Goal: Transaction & Acquisition: Obtain resource

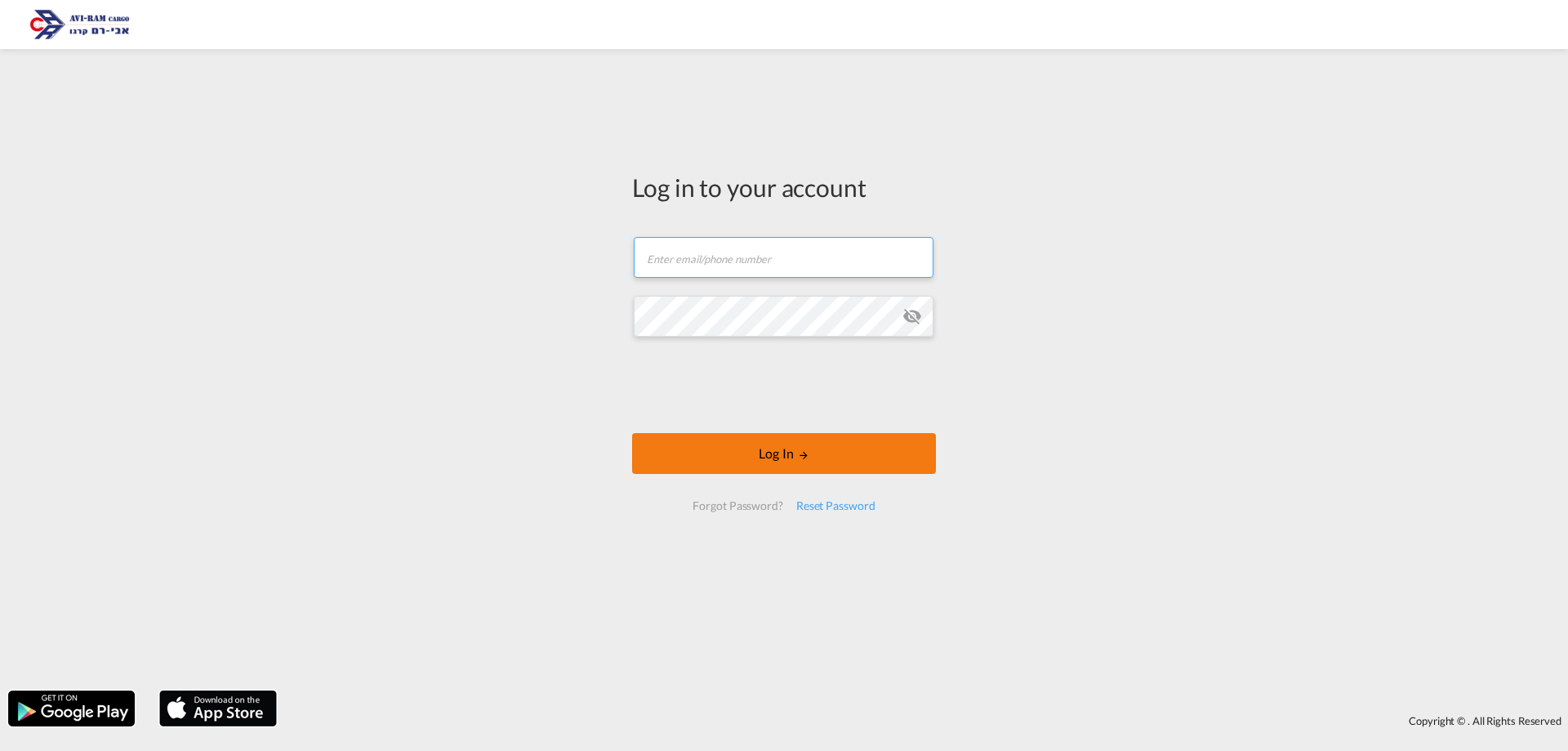
type input "[EMAIL_ADDRESS][DOMAIN_NAME]"
click at [816, 464] on button "Log In" at bounding box center [784, 453] width 304 height 41
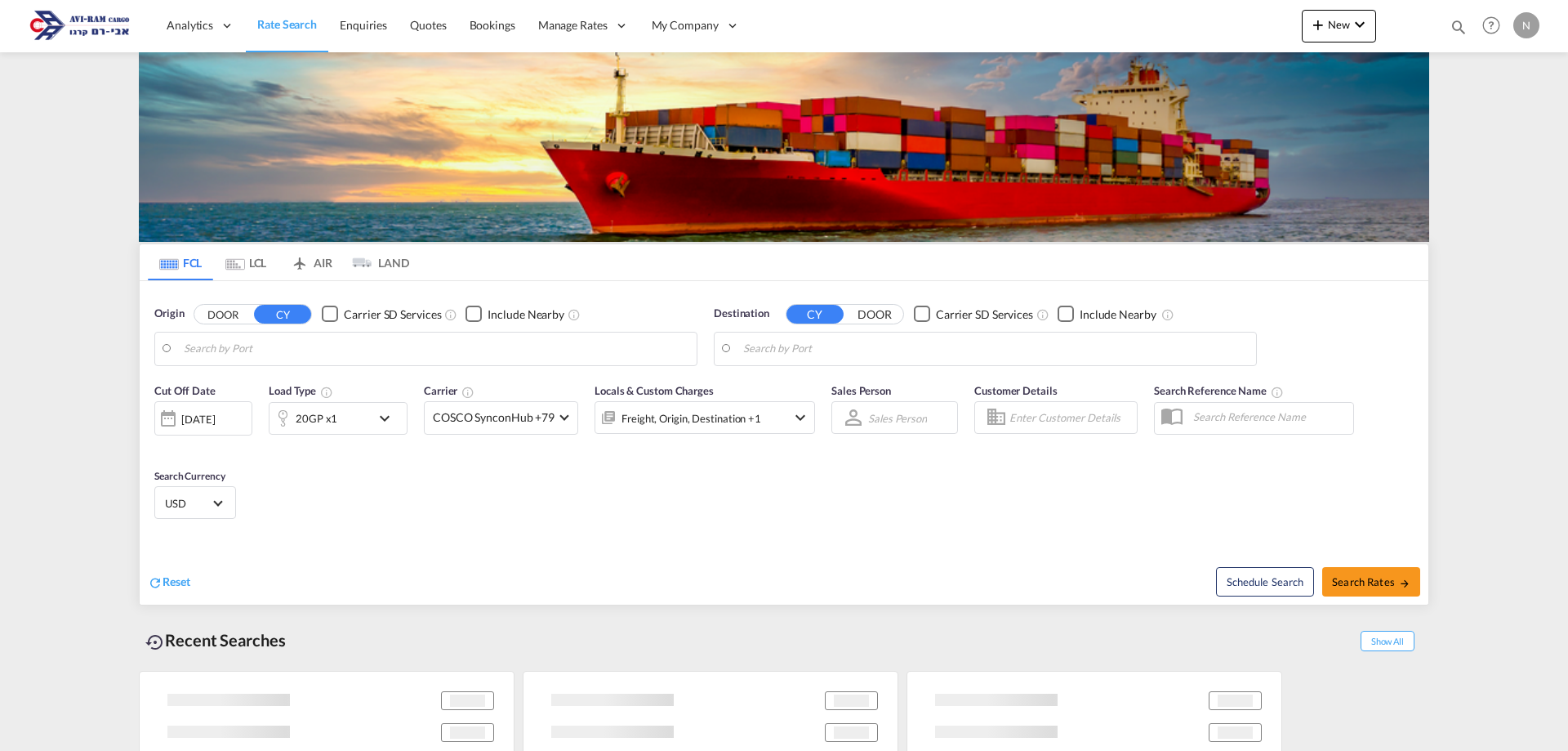
type input "[GEOGRAPHIC_DATA], PLGDY"
type input "[GEOGRAPHIC_DATA], [GEOGRAPHIC_DATA]"
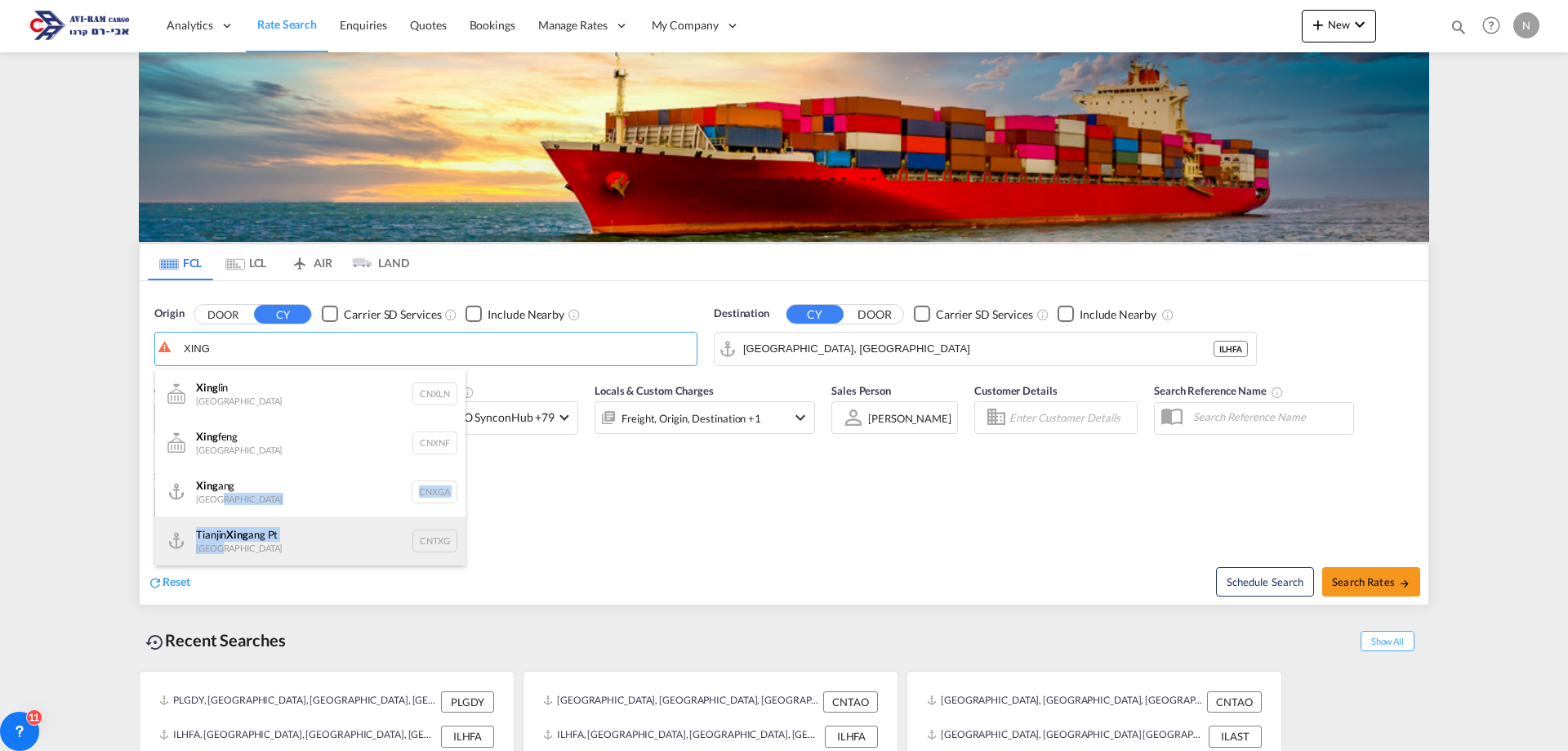
drag, startPoint x: 238, startPoint y: 494, endPoint x: 228, endPoint y: 546, distance: 53.0
click at [228, 546] on ul "[PERSON_NAME] [GEOGRAPHIC_DATA] CNXLN Xing feng [GEOGRAPHIC_DATA] CNXNF Xing an…" at bounding box center [310, 492] width 310 height 245
click at [228, 546] on div "Tianjin Xing ang Pt China CNTXG" at bounding box center [310, 540] width 310 height 49
type input "Tianjin Xingang Pt, CNTXG"
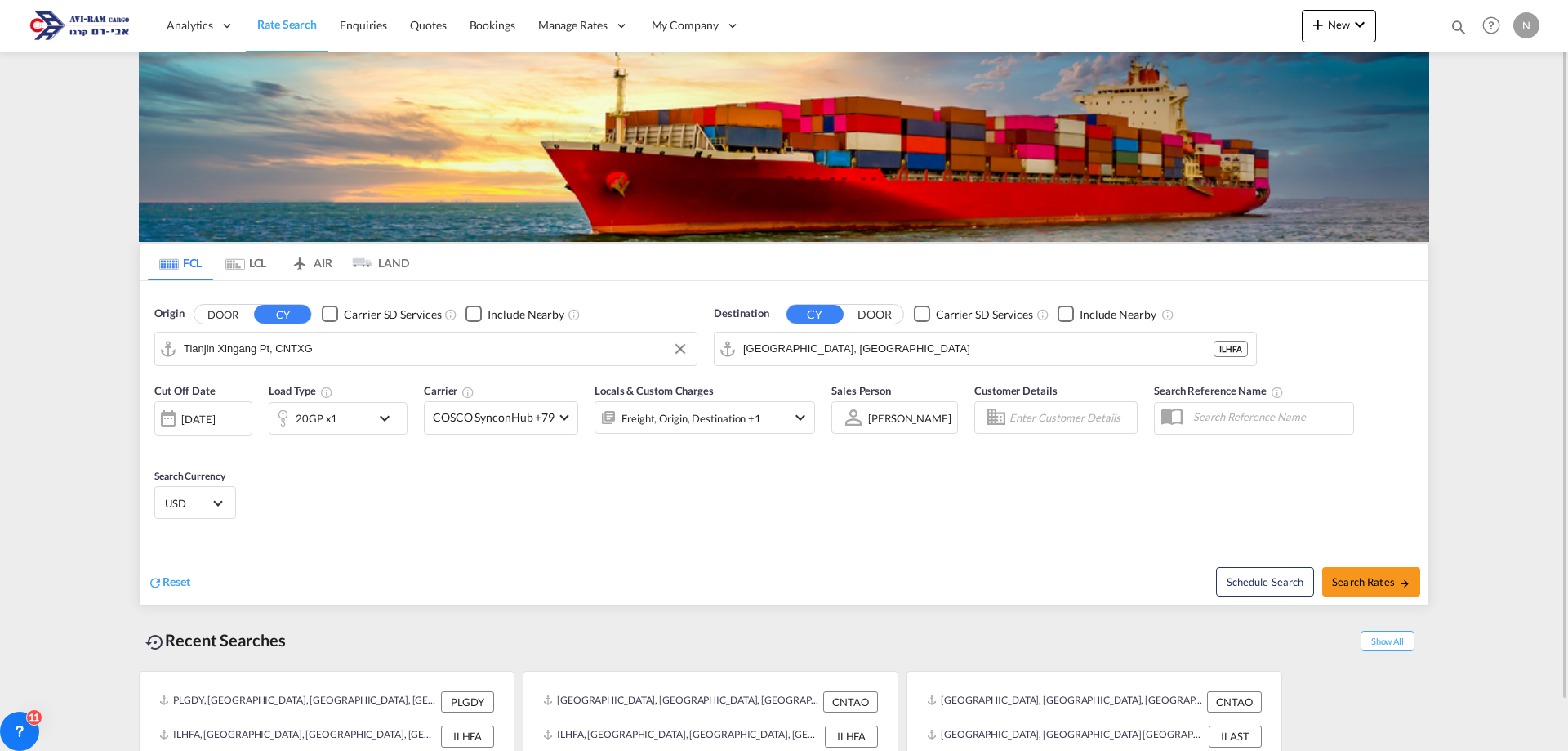
click at [348, 420] on div "20GP x1" at bounding box center [320, 418] width 101 height 33
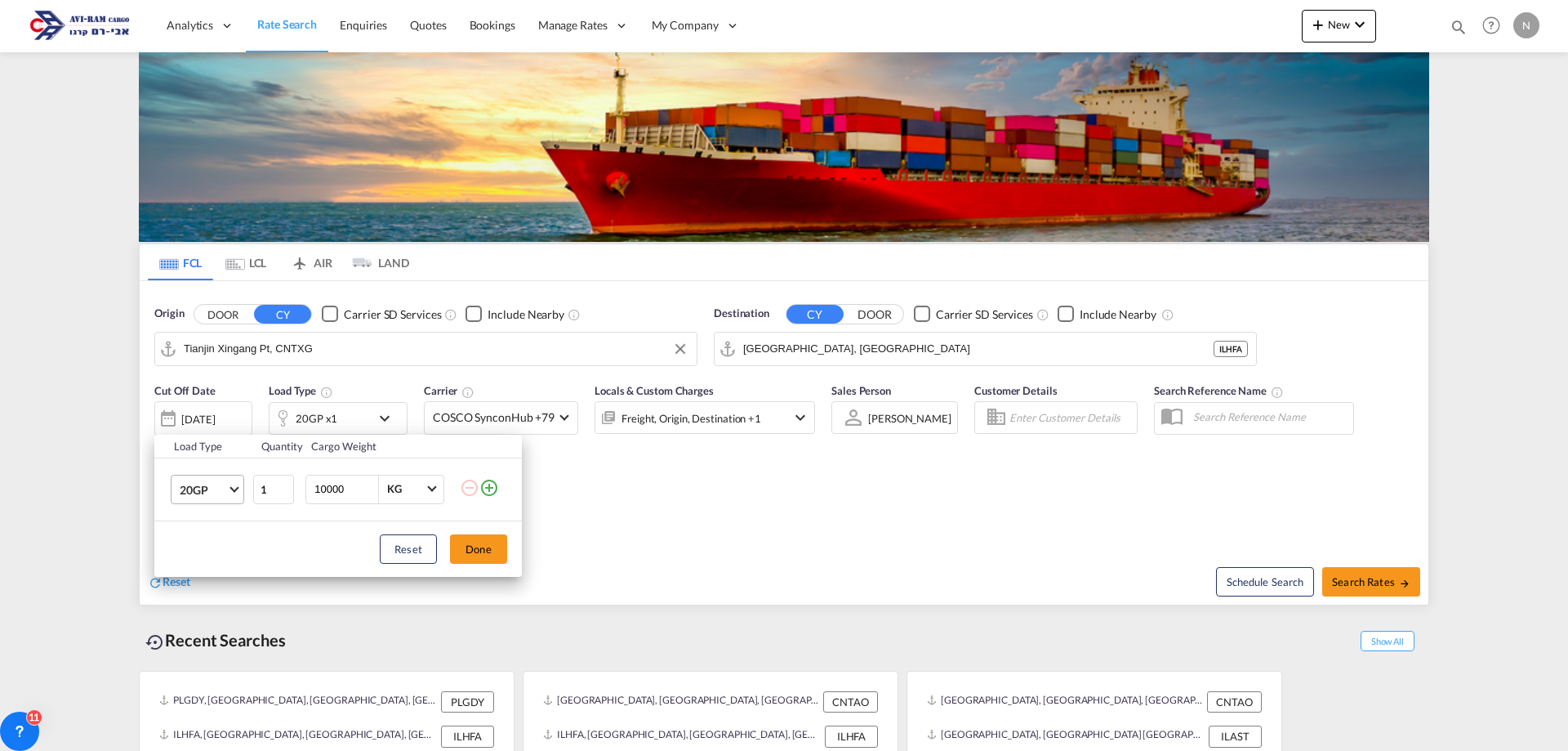
click at [234, 489] on span "Choose: \a20GP" at bounding box center [234, 487] width 9 height 9
click at [194, 564] on div "40HC" at bounding box center [194, 568] width 30 height 16
type input "2"
click at [283, 487] on input "2" at bounding box center [273, 489] width 41 height 29
click at [490, 539] on button "Done" at bounding box center [479, 549] width 57 height 29
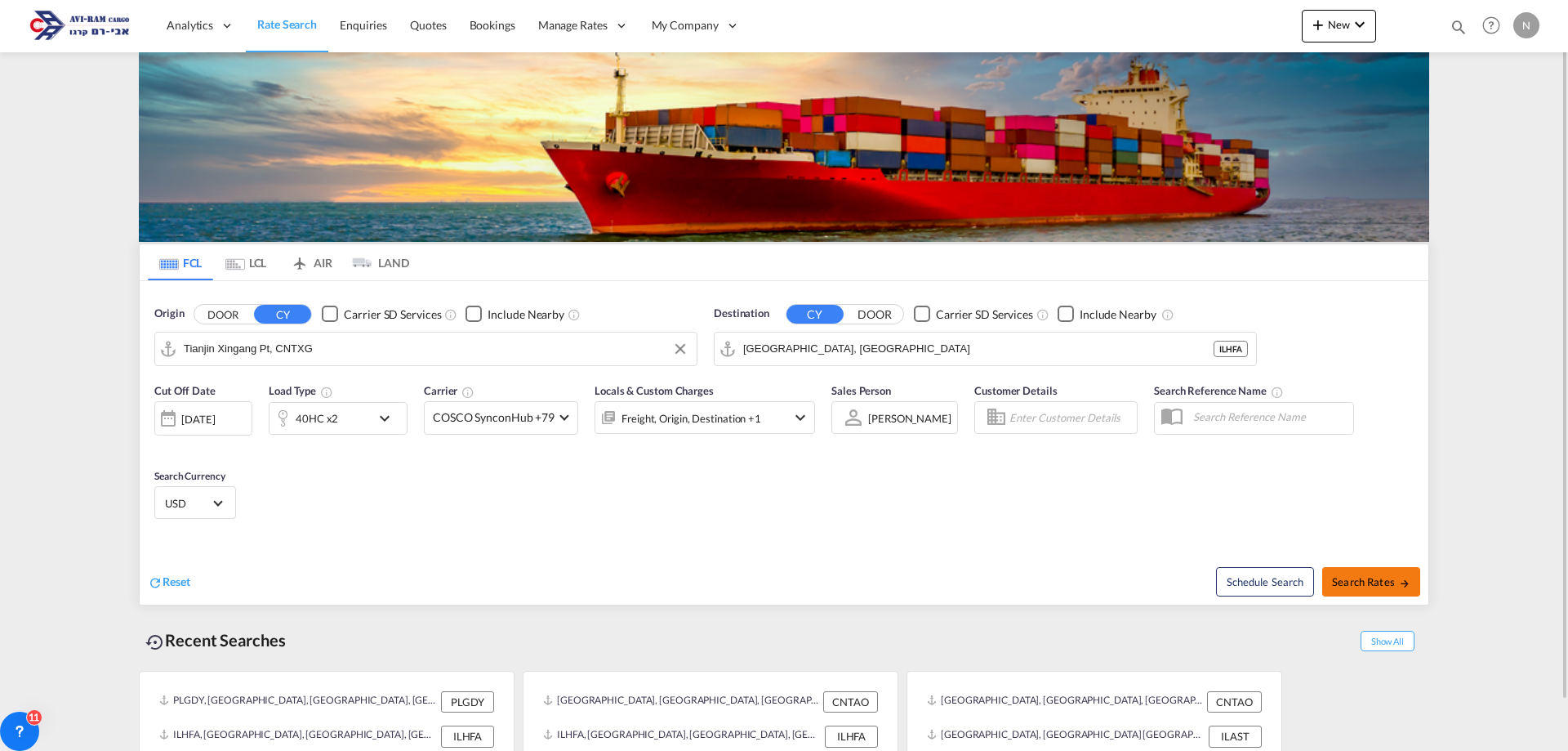
click at [1377, 578] on span "Search Rates" at bounding box center [1371, 582] width 79 height 13
type input "CNTXG to ILHFA / [DATE]"
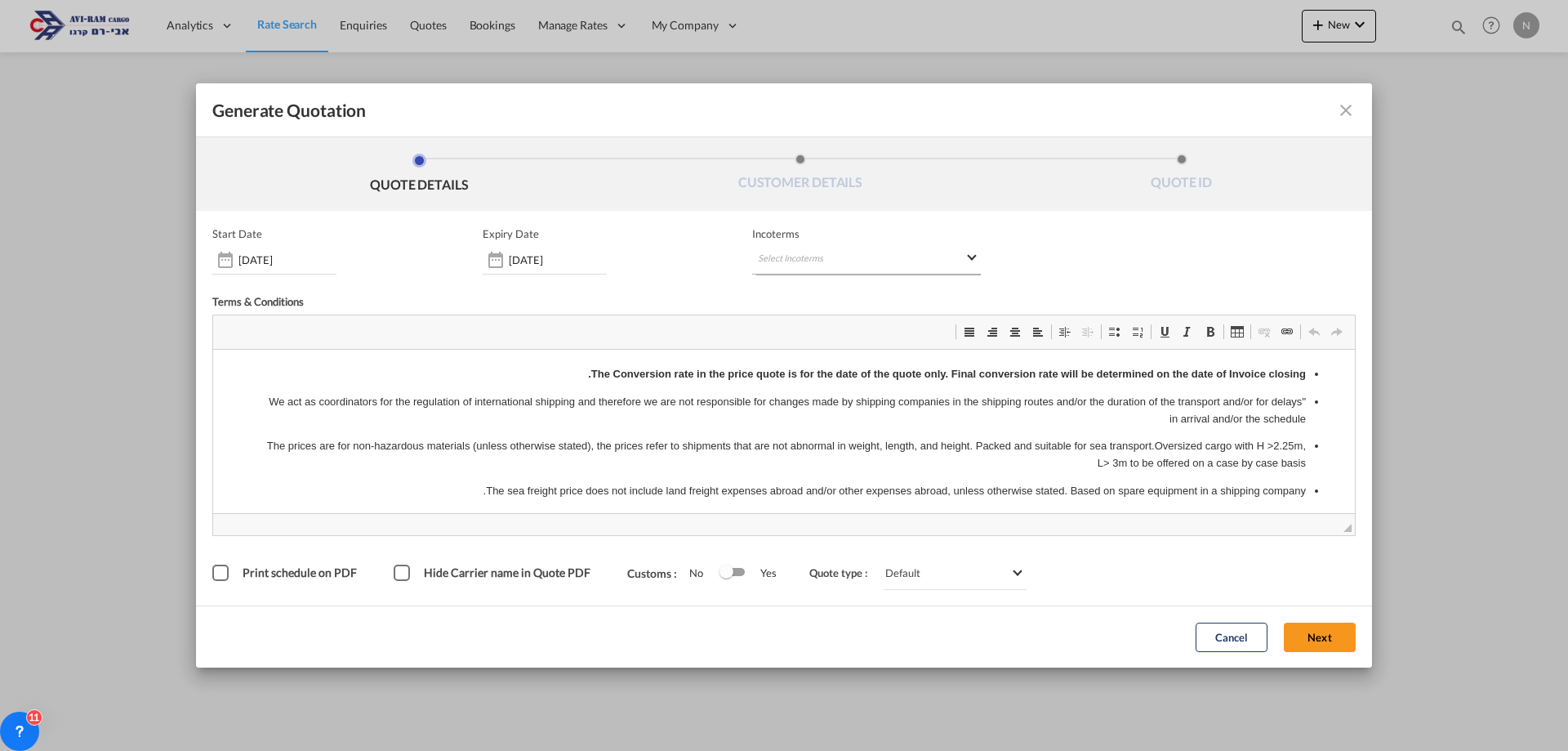
click at [780, 259] on md-select "Select Incoterms CIP - import Carriage and Insurance Paid to CIF - import Cost,…" at bounding box center [867, 260] width 229 height 29
click at [776, 292] on input "search" at bounding box center [836, 293] width 151 height 15
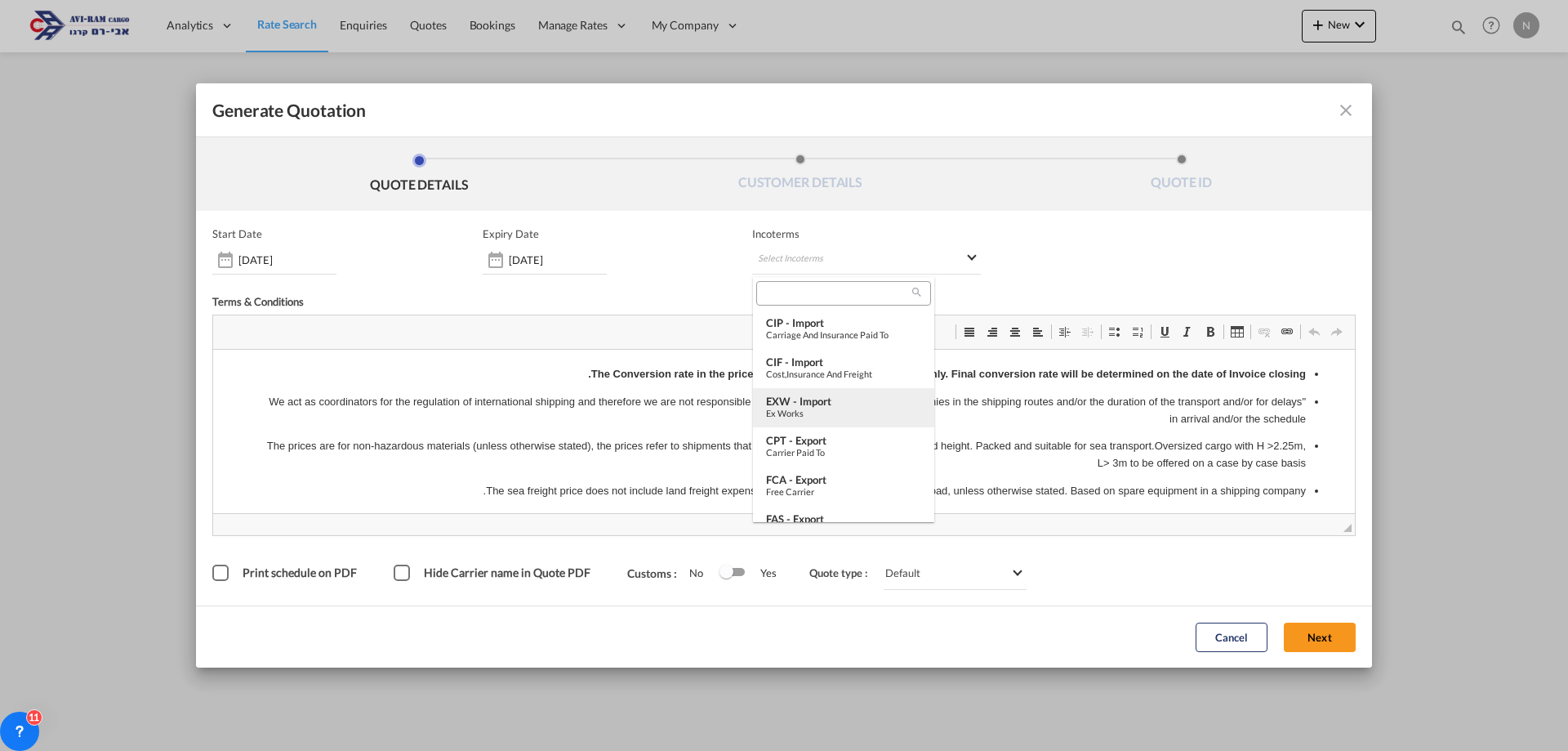
click at [784, 404] on div "EXW - import" at bounding box center [844, 401] width 156 height 13
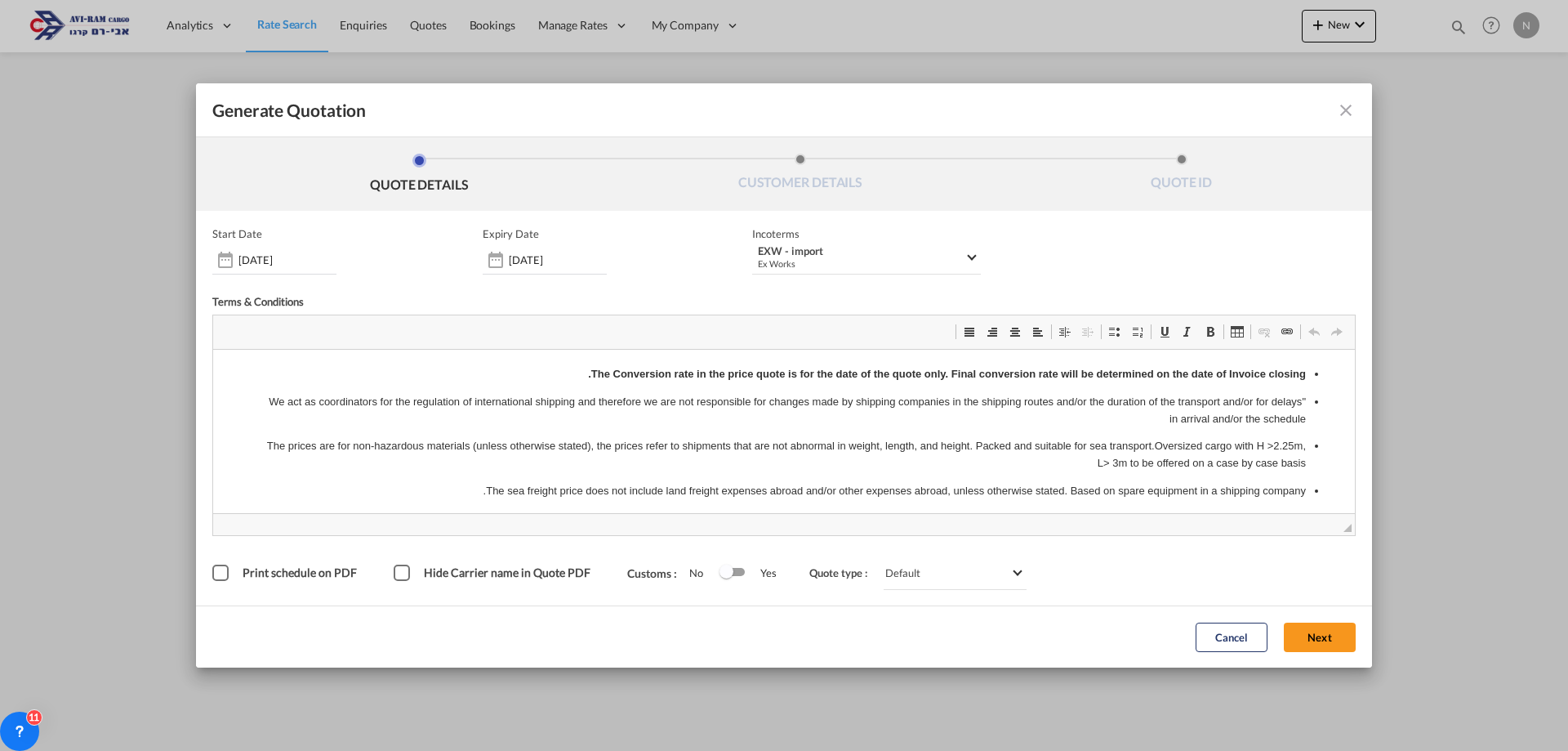
drag, startPoint x: 989, startPoint y: 103, endPoint x: 1008, endPoint y: 54, distance: 52.6
click at [1008, 54] on div "Generate Quotation QUOTE DETAILS CUSTOMER DETAILS QUOTE ID Start Date [DATE] Ex…" at bounding box center [784, 375] width 1568 height 751
click at [1321, 631] on button "Next" at bounding box center [1319, 637] width 72 height 29
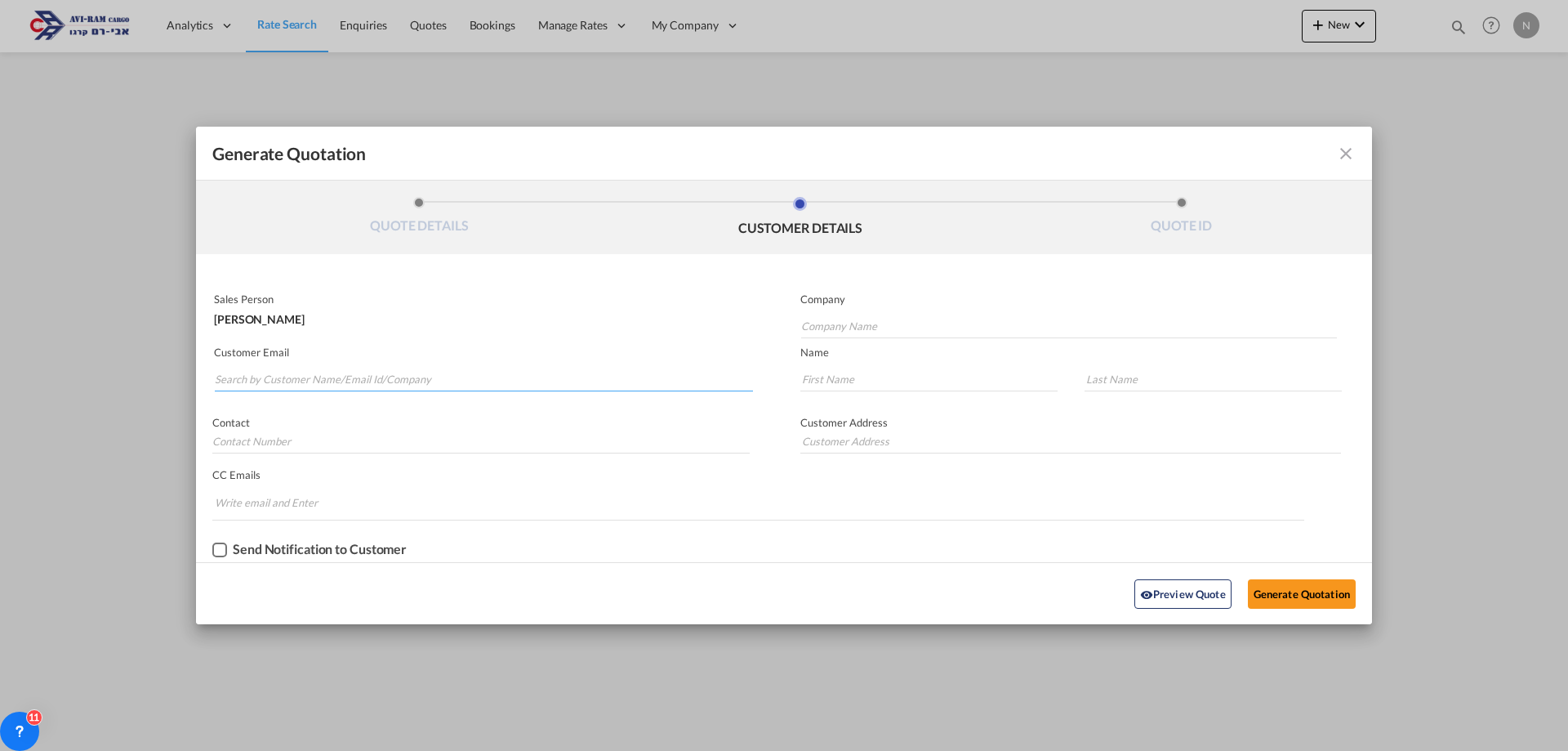
click at [295, 381] on input "Search by Customer Name/Email Id/Company" at bounding box center [484, 379] width 538 height 24
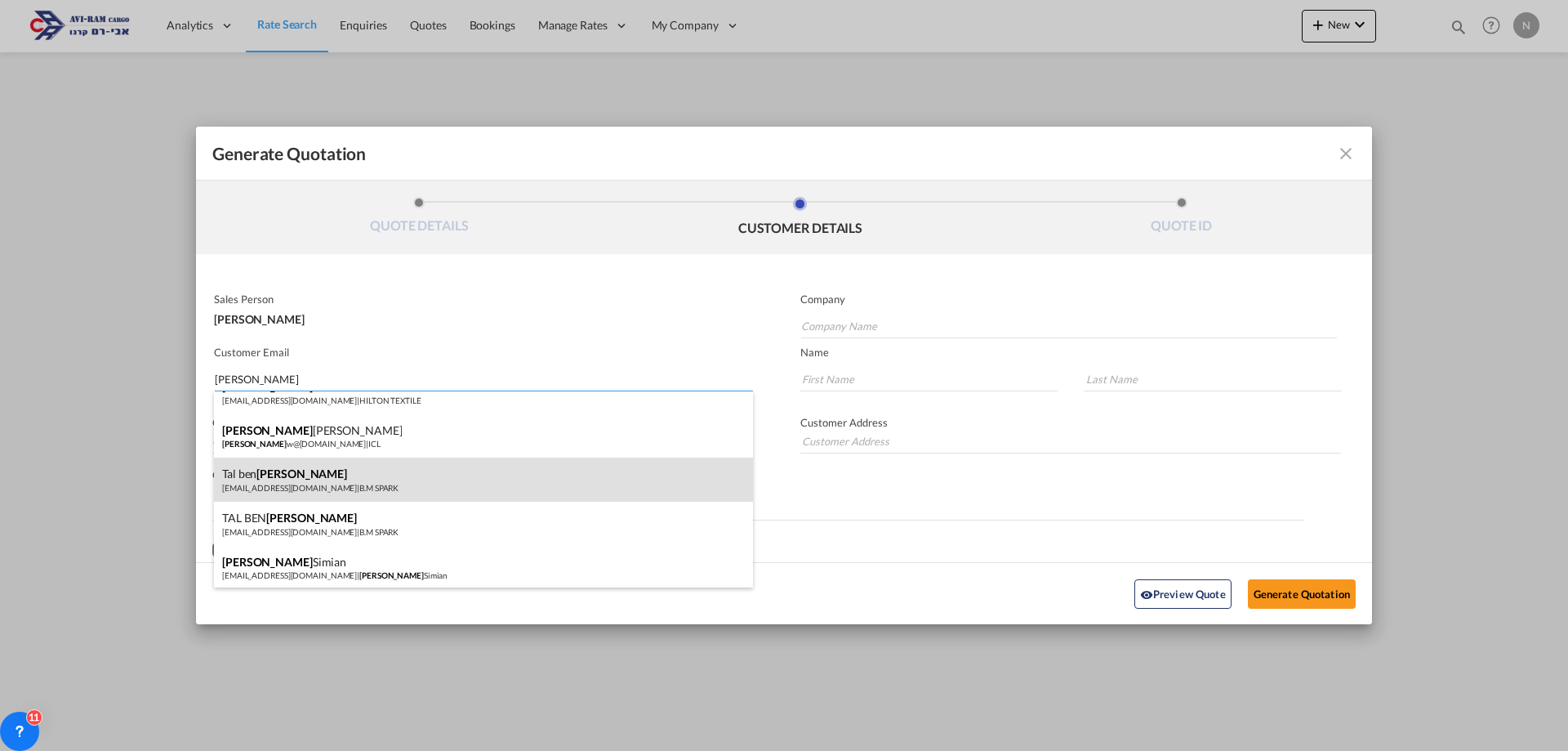
scroll to position [112, 0]
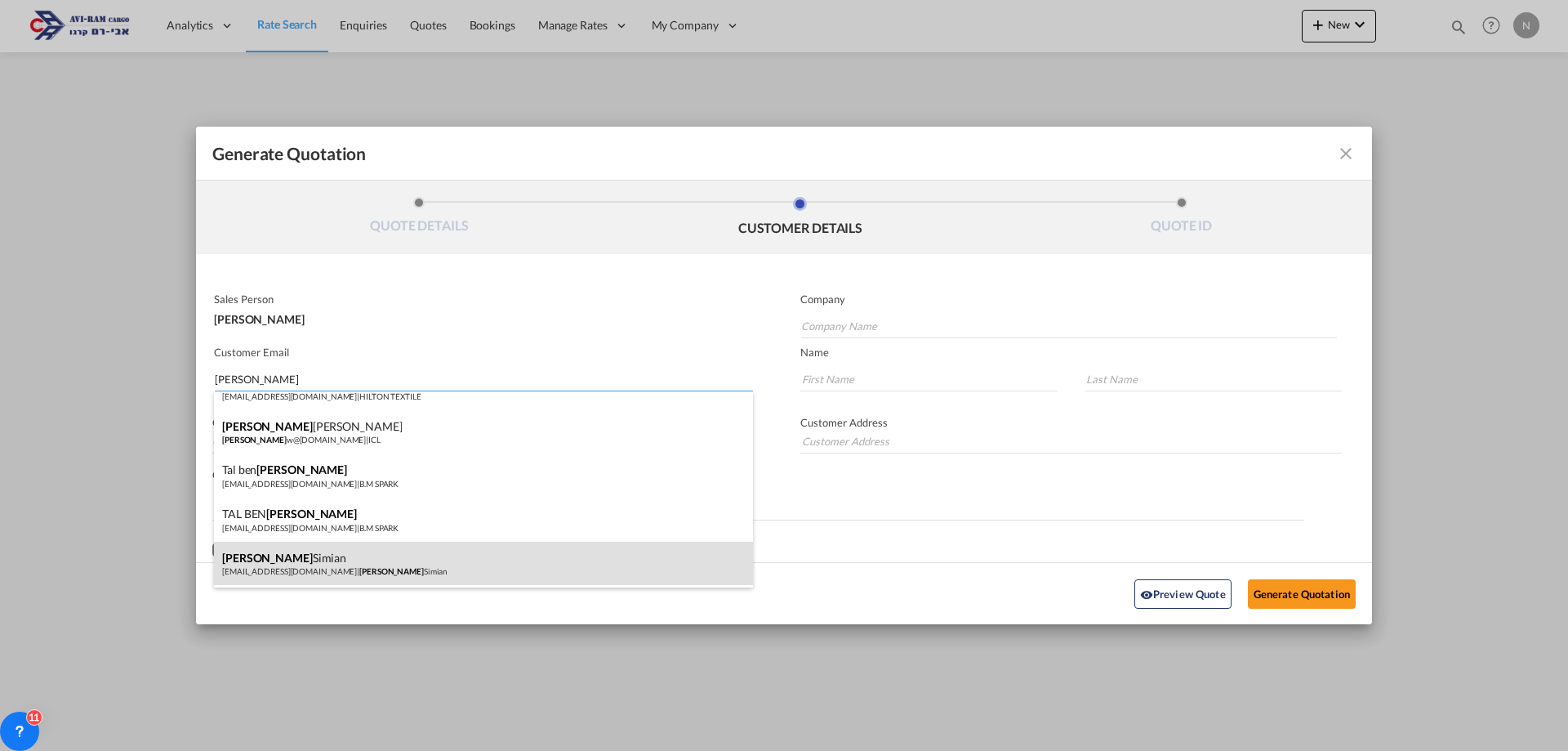
type input "[PERSON_NAME]"
click at [282, 563] on div "[PERSON_NAME] [EMAIL_ADDRESS][DOMAIN_NAME] | [PERSON_NAME]" at bounding box center [484, 563] width 539 height 44
type input "[PERSON_NAME]"
type input "[EMAIL_ADDRESS][DOMAIN_NAME]"
type input "[PERSON_NAME]"
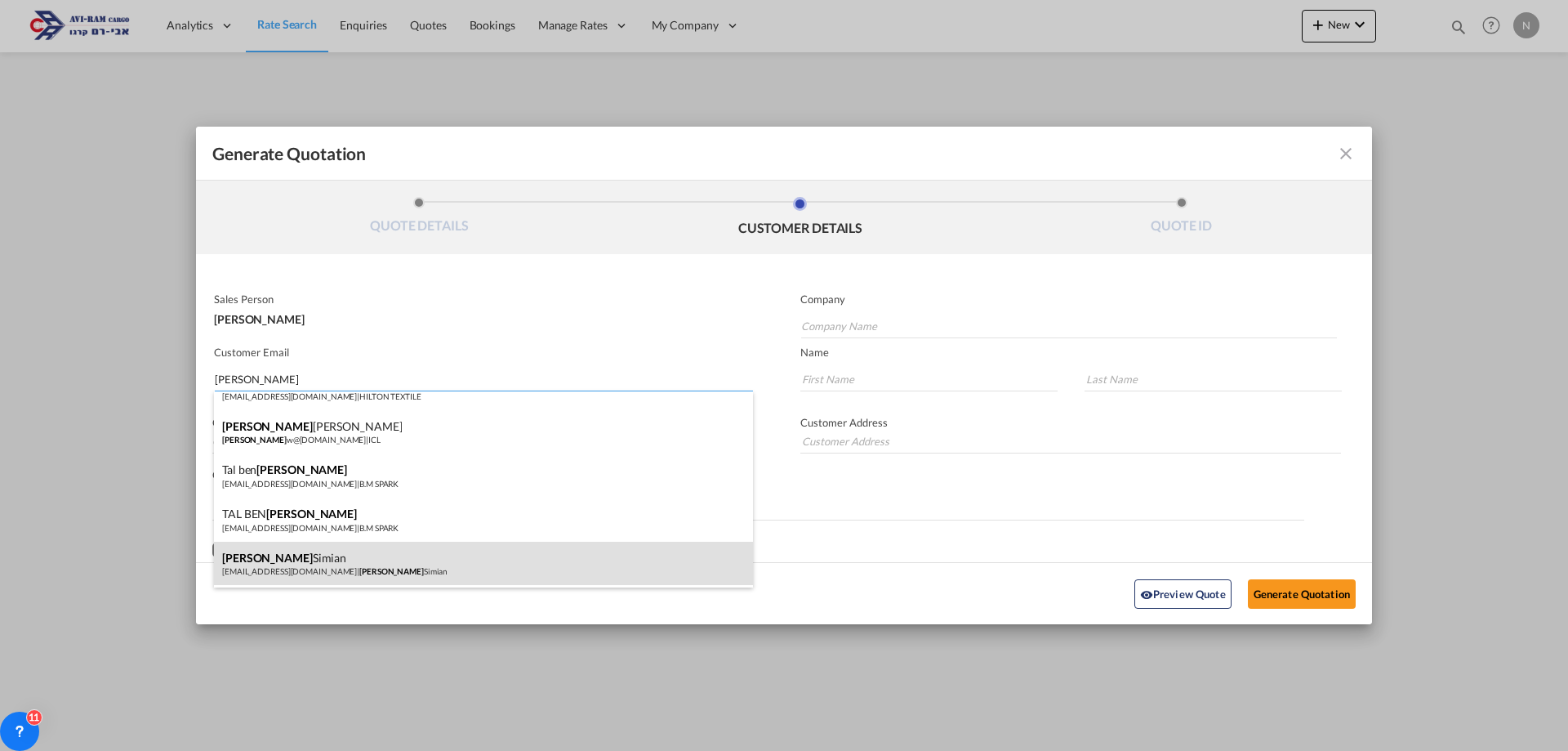
type input "Simian"
type input "[PERSON_NAME]"
type input "Hadera"
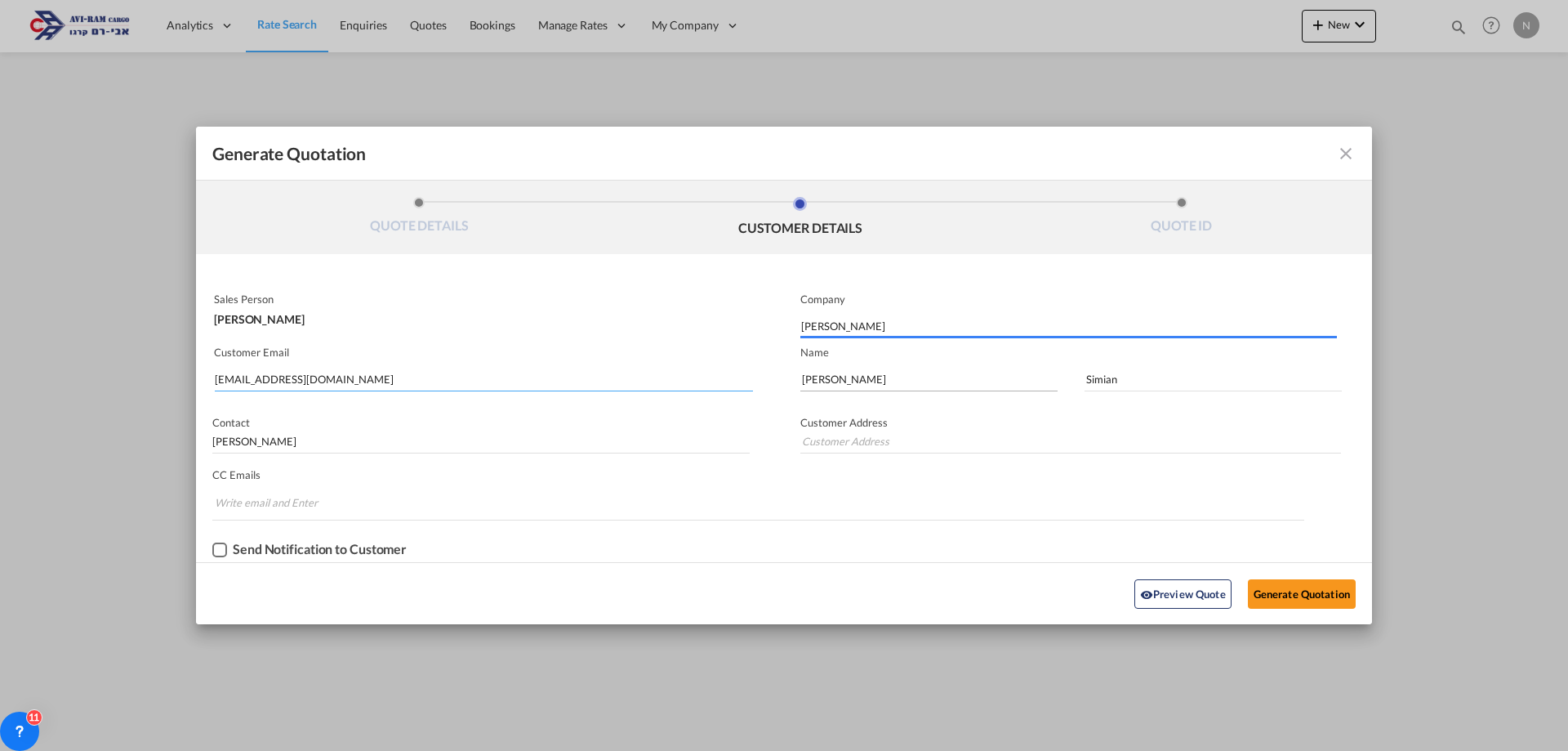
type input "Hadera"
click at [1314, 593] on button "Generate Quotation" at bounding box center [1302, 594] width 108 height 29
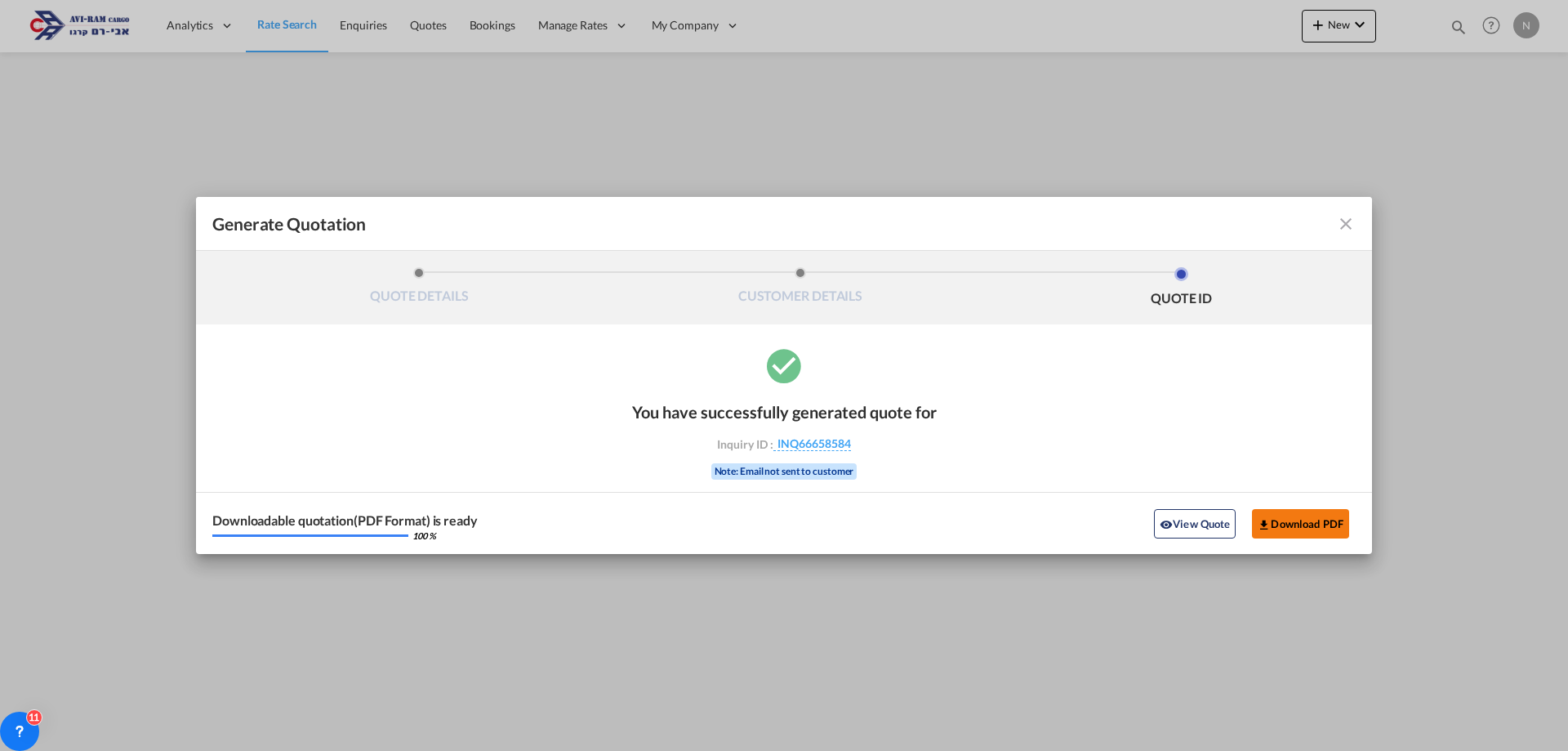
click at [1317, 525] on button "Download PDF" at bounding box center [1300, 524] width 98 height 29
